Goal: Information Seeking & Learning: Learn about a topic

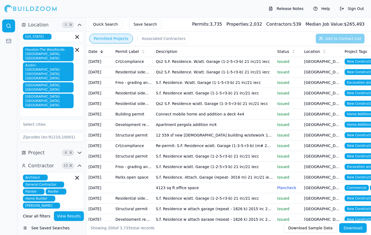
scroll to position [855, 0]
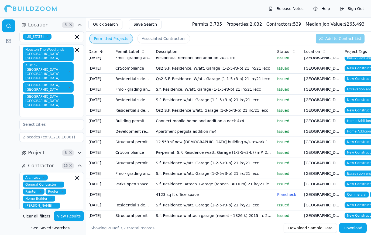
click at [319, 126] on td "[GEOGRAPHIC_DATA], [GEOGRAPHIC_DATA]" at bounding box center [322, 121] width 40 height 11
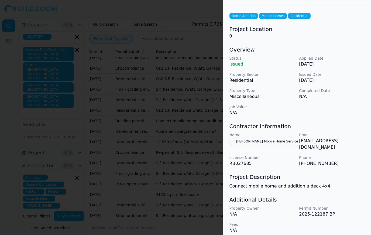
scroll to position [18, 0]
click at [207, 149] on div at bounding box center [185, 117] width 371 height 235
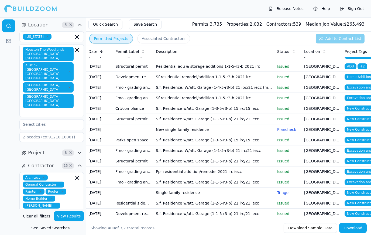
scroll to position [3108, 0]
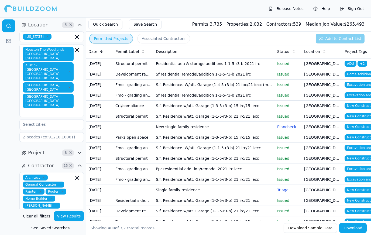
click at [318, 129] on td "[GEOGRAPHIC_DATA], [GEOGRAPHIC_DATA]" at bounding box center [322, 126] width 40 height 11
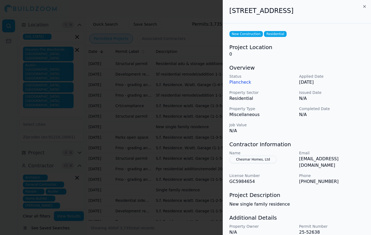
scroll to position [0, 0]
click at [191, 156] on div at bounding box center [185, 117] width 371 height 235
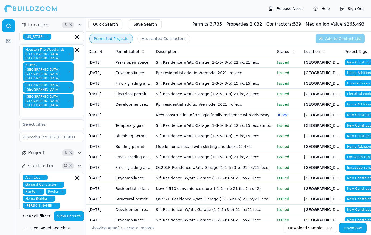
scroll to position [3320, 0]
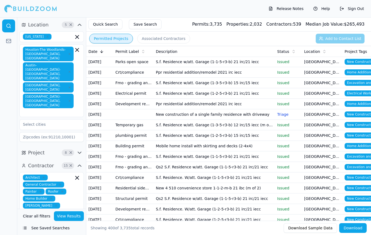
click at [320, 117] on td "[GEOGRAPHIC_DATA], [GEOGRAPHIC_DATA]" at bounding box center [322, 114] width 40 height 11
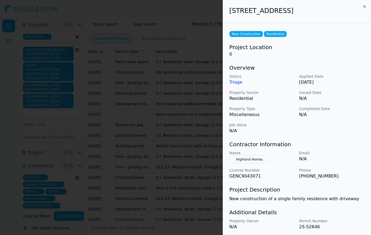
scroll to position [0, 0]
click at [202, 178] on div at bounding box center [185, 117] width 371 height 235
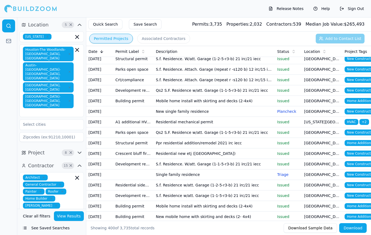
scroll to position [3543, 0]
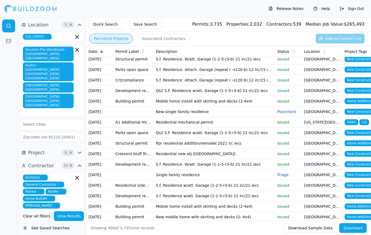
click at [325, 121] on td "[US_STATE][GEOGRAPHIC_DATA], [GEOGRAPHIC_DATA]" at bounding box center [322, 122] width 40 height 11
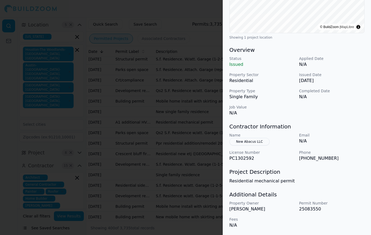
scroll to position [123, 0]
click at [182, 187] on div at bounding box center [185, 117] width 371 height 235
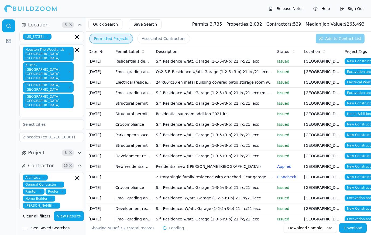
scroll to position [5044, 0]
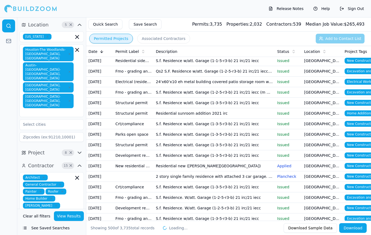
click at [325, 115] on td "[GEOGRAPHIC_DATA], [GEOGRAPHIC_DATA]" at bounding box center [322, 113] width 40 height 11
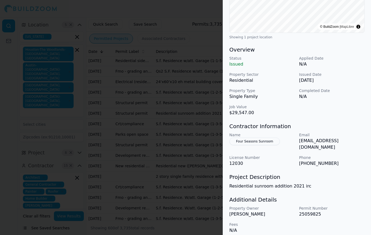
scroll to position [123, 0]
click at [169, 88] on div at bounding box center [185, 117] width 371 height 235
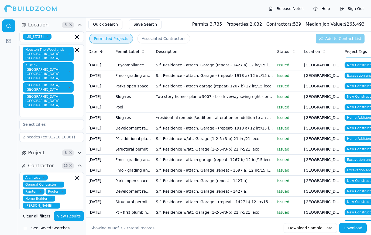
scroll to position [7791, 0]
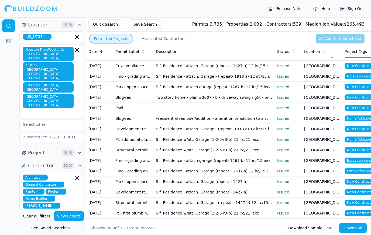
click at [325, 110] on td "[GEOGRAPHIC_DATA], [GEOGRAPHIC_DATA]" at bounding box center [322, 108] width 40 height 11
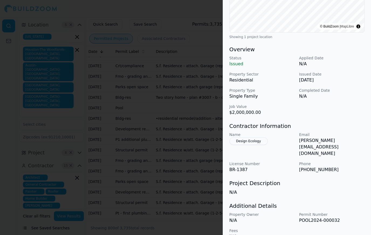
scroll to position [123, 0]
click at [200, 203] on div at bounding box center [185, 117] width 371 height 235
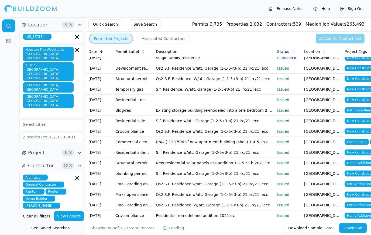
scroll to position [8140, 0]
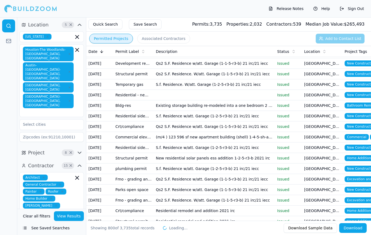
click at [325, 97] on td "[GEOGRAPHIC_DATA], [GEOGRAPHIC_DATA]" at bounding box center [322, 95] width 40 height 11
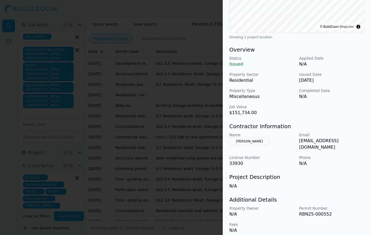
scroll to position [123, 0]
click at [185, 175] on div at bounding box center [185, 117] width 371 height 235
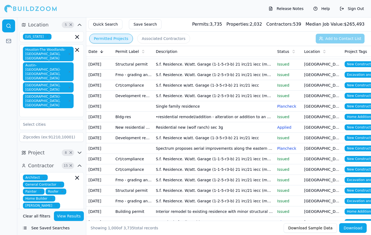
scroll to position [9546, 0]
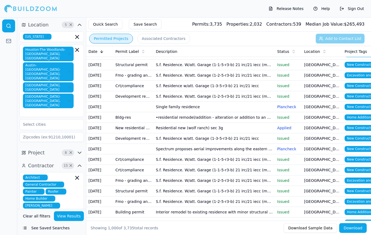
click at [324, 117] on td "[GEOGRAPHIC_DATA], [GEOGRAPHIC_DATA]" at bounding box center [322, 117] width 40 height 11
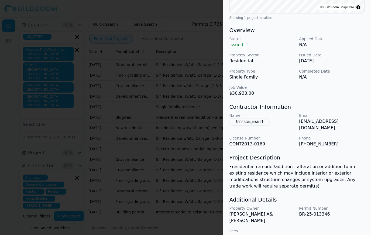
scroll to position [143, 0]
click at [187, 121] on div at bounding box center [185, 117] width 371 height 235
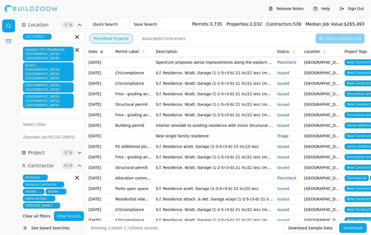
scroll to position [9635, 0]
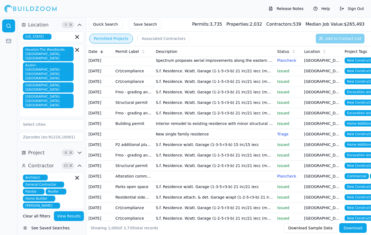
click at [325, 126] on td "[GEOGRAPHIC_DATA], [GEOGRAPHIC_DATA]" at bounding box center [322, 123] width 40 height 11
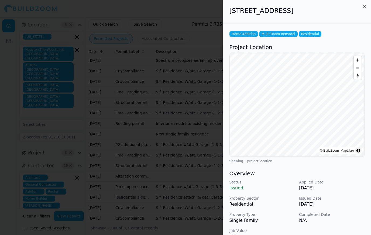
scroll to position [0, 0]
click at [124, 117] on div at bounding box center [185, 117] width 371 height 235
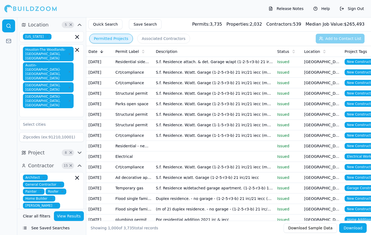
scroll to position [9774, 0]
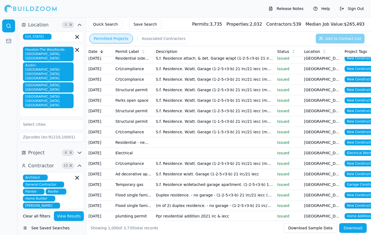
click at [326, 143] on td "[GEOGRAPHIC_DATA], [GEOGRAPHIC_DATA]" at bounding box center [322, 142] width 40 height 11
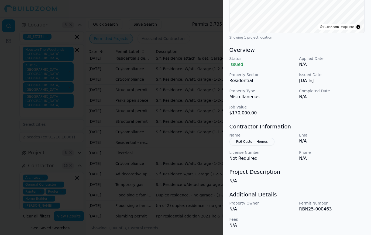
scroll to position [123, 0]
click at [259, 142] on button "Rs6 Custom Homes" at bounding box center [251, 142] width 45 height 8
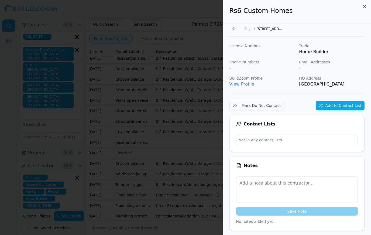
scroll to position [0, 0]
click at [245, 83] on link "View Profile" at bounding box center [241, 83] width 25 height 5
click at [80, 168] on div at bounding box center [185, 117] width 371 height 235
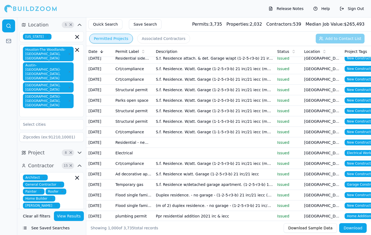
click at [324, 155] on td "[GEOGRAPHIC_DATA], [GEOGRAPHIC_DATA]" at bounding box center [322, 153] width 40 height 11
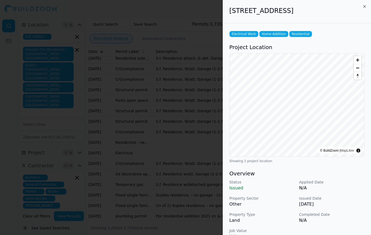
scroll to position [0, 0]
click at [119, 127] on div at bounding box center [185, 117] width 371 height 235
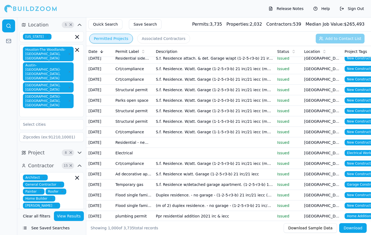
click at [122, 136] on td "Crt/compliance" at bounding box center [133, 132] width 40 height 11
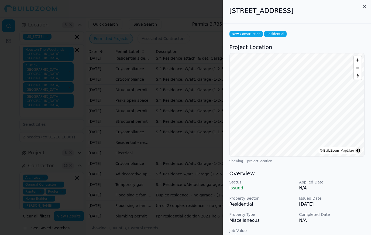
click at [119, 139] on div at bounding box center [185, 117] width 371 height 235
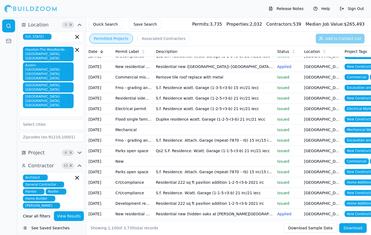
scroll to position [10627, 0]
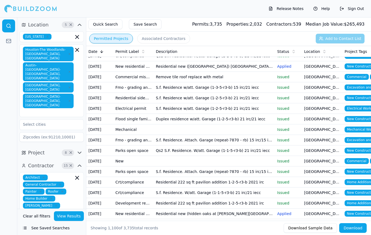
click at [327, 134] on td "[GEOGRAPHIC_DATA], [GEOGRAPHIC_DATA]" at bounding box center [322, 129] width 40 height 11
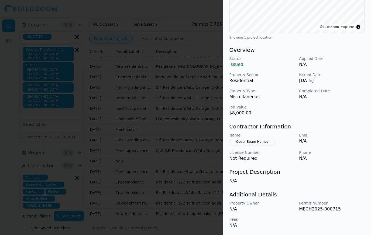
scroll to position [123, 0]
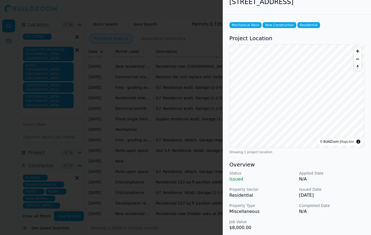
click at [130, 140] on div at bounding box center [185, 117] width 371 height 235
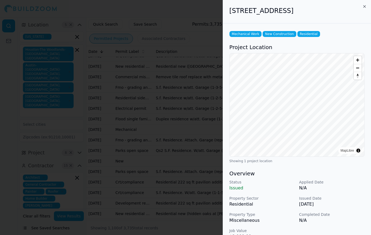
click at [130, 139] on div at bounding box center [185, 117] width 371 height 235
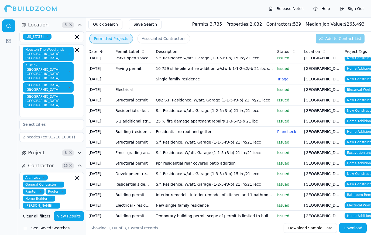
scroll to position [10961, 0]
click at [335, 91] on td "[GEOGRAPHIC_DATA], [GEOGRAPHIC_DATA]" at bounding box center [322, 89] width 40 height 11
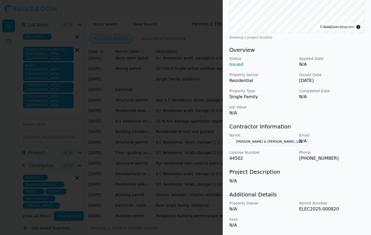
scroll to position [123, 0]
click at [119, 131] on div at bounding box center [185, 117] width 371 height 235
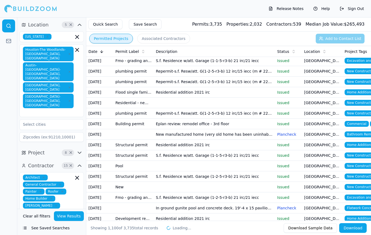
scroll to position [11190, 0]
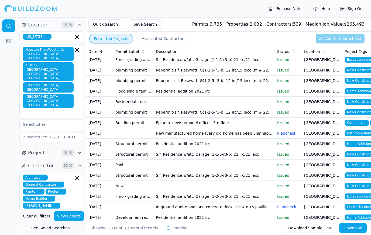
click at [323, 105] on td "[GEOGRAPHIC_DATA], [GEOGRAPHIC_DATA]" at bounding box center [322, 101] width 40 height 11
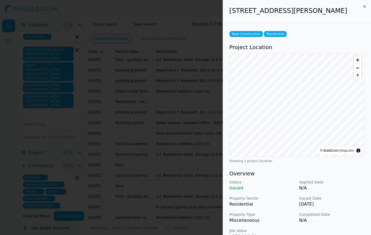
scroll to position [-1, 0]
click at [120, 127] on div at bounding box center [185, 117] width 371 height 235
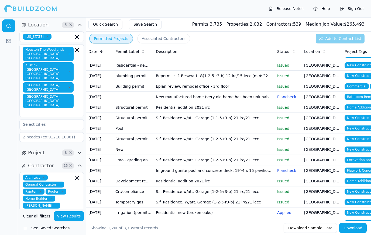
scroll to position [11227, 0]
click at [326, 152] on td "[GEOGRAPHIC_DATA], [GEOGRAPHIC_DATA]" at bounding box center [322, 149] width 40 height 11
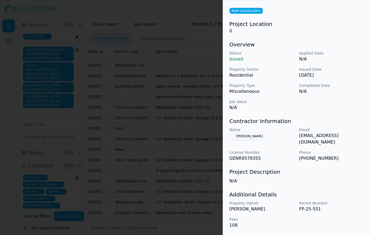
scroll to position [45, 0]
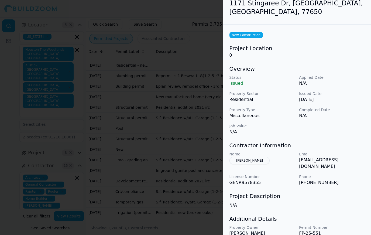
click at [126, 126] on div at bounding box center [185, 117] width 371 height 235
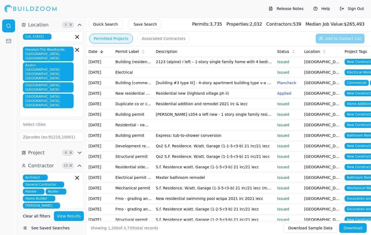
scroll to position [11443, 0]
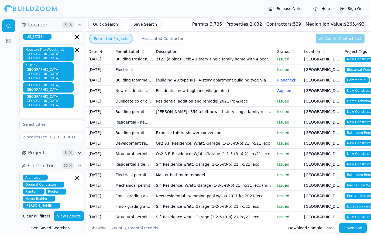
click at [328, 124] on td "[GEOGRAPHIC_DATA], [GEOGRAPHIC_DATA]" at bounding box center [322, 122] width 40 height 11
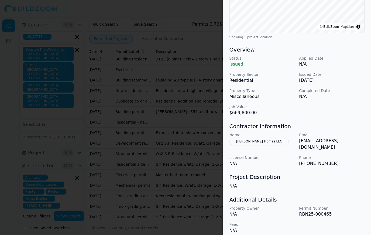
scroll to position [123, 0]
click at [305, 144] on p "[EMAIL_ADDRESS][DOMAIN_NAME]" at bounding box center [331, 144] width 65 height 13
click at [178, 202] on div at bounding box center [185, 117] width 371 height 235
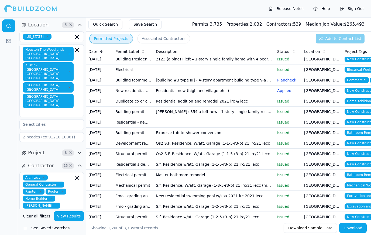
click at [185, 203] on td "S.f. Residence w/att. Garage (1-2-5-r3-b) 21 irc/21 iecc" at bounding box center [214, 206] width 121 height 11
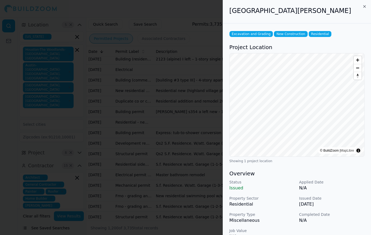
click at [196, 175] on div at bounding box center [185, 117] width 371 height 235
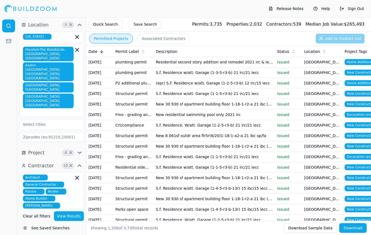
scroll to position [0, 0]
click at [220, 148] on td "New 30 930 sf apartment building floor 1-18-1-r2-a 21 ibc (15 of 20)" at bounding box center [214, 146] width 121 height 11
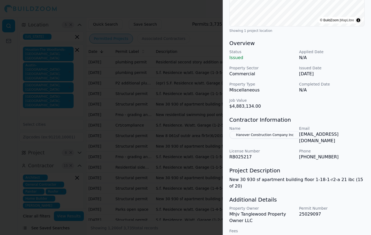
scroll to position [130, 0]
click at [187, 149] on div at bounding box center [185, 117] width 371 height 235
